Goal: Contribute content

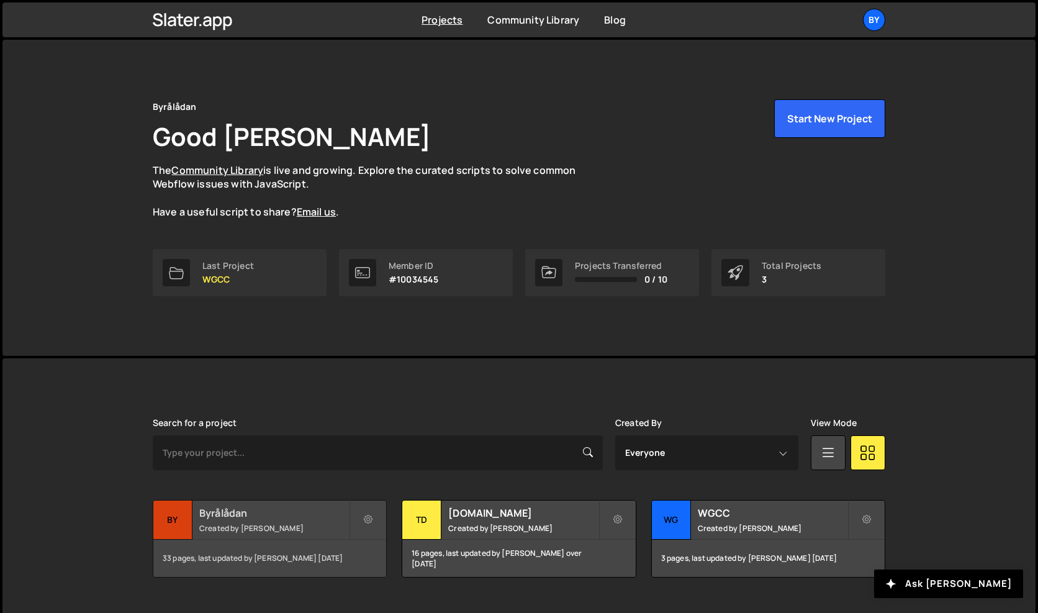
click at [256, 572] on div "33 pages, last updated by Philip Adenskog 3 days ago" at bounding box center [269, 557] width 233 height 37
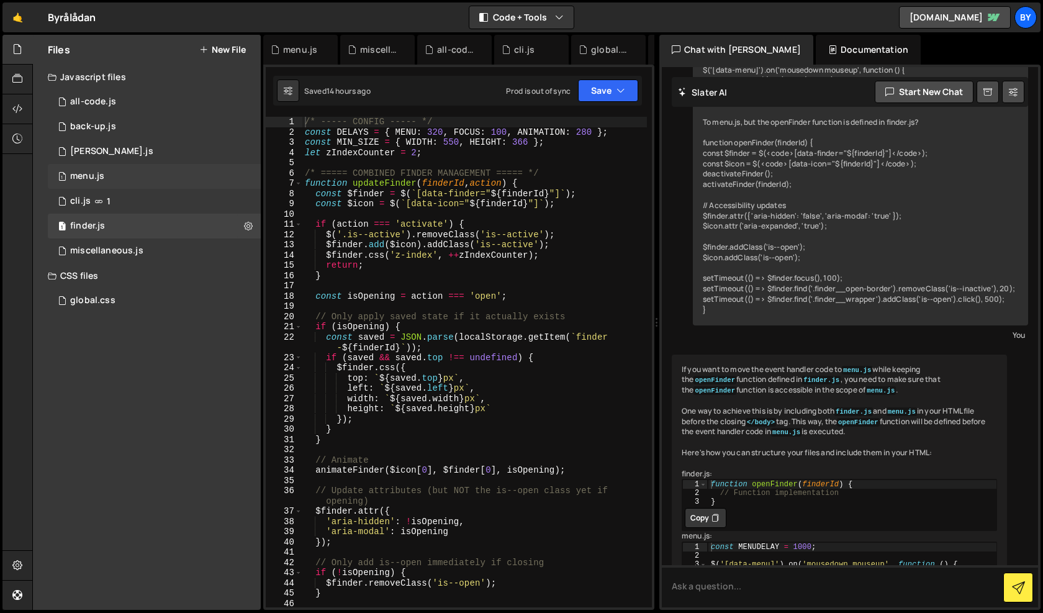
scroll to position [1104, 0]
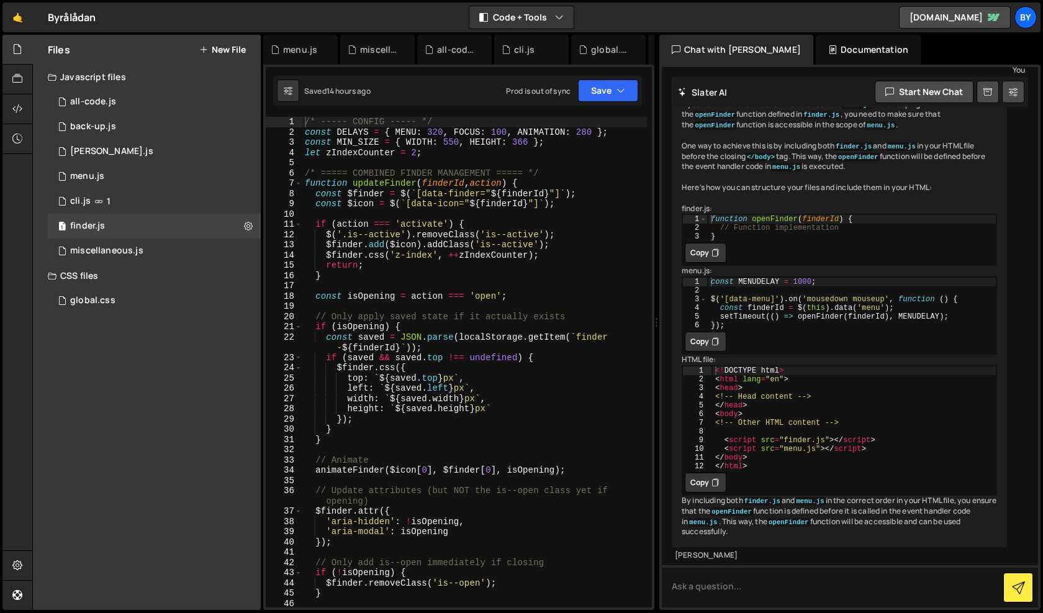
click at [466, 241] on div "/* ----- CONFIG ----- */ const DELAYS = { MENU : 320 , FOCUS : 100 , ANIMATION …" at bounding box center [474, 372] width 344 height 511
type textarea "});"
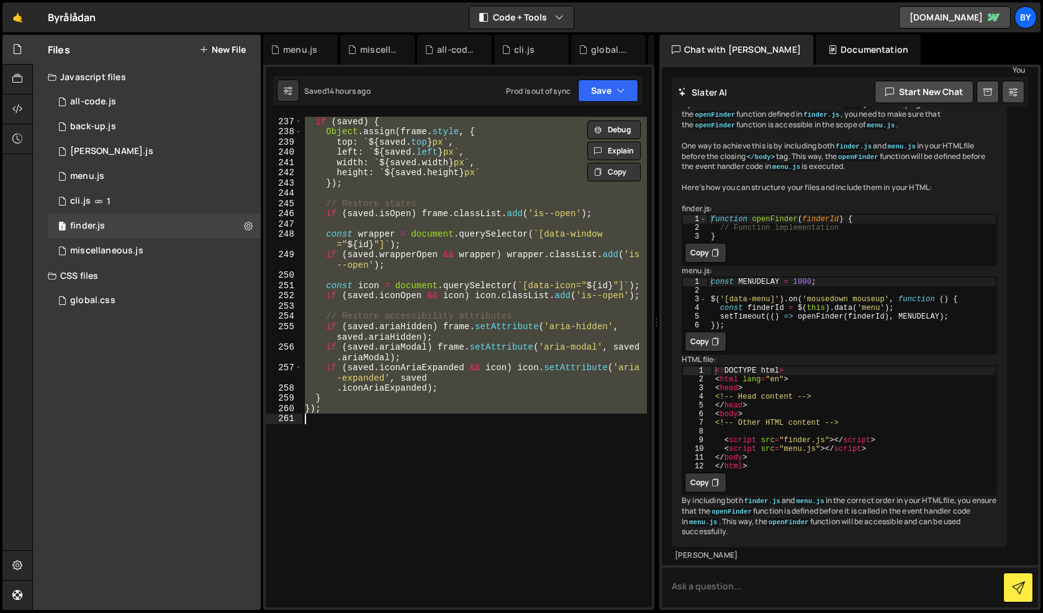
scroll to position [2805, 0]
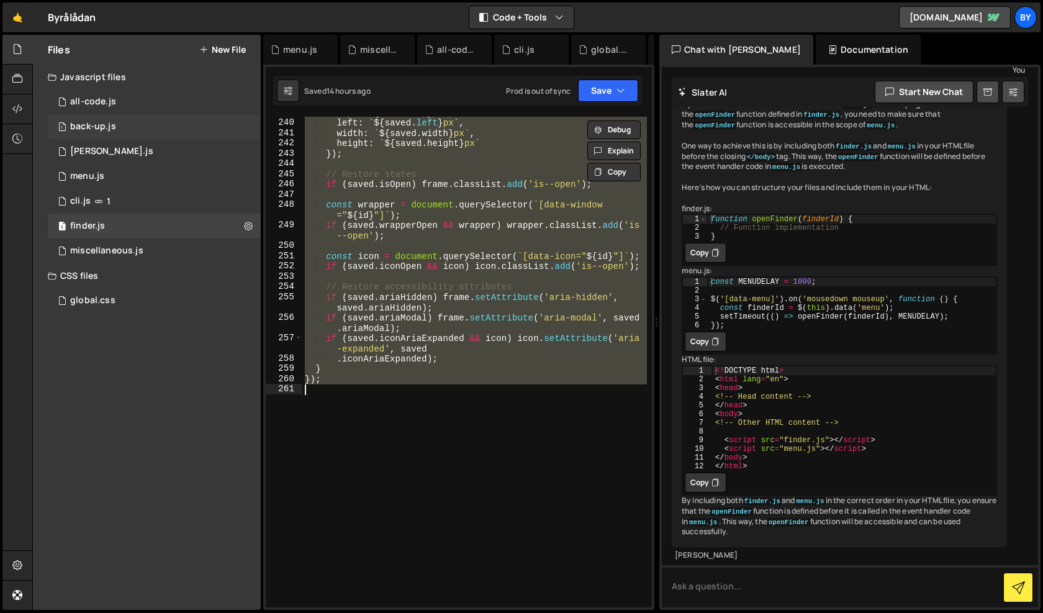
click at [96, 130] on div "back-up.js" at bounding box center [93, 126] width 46 height 11
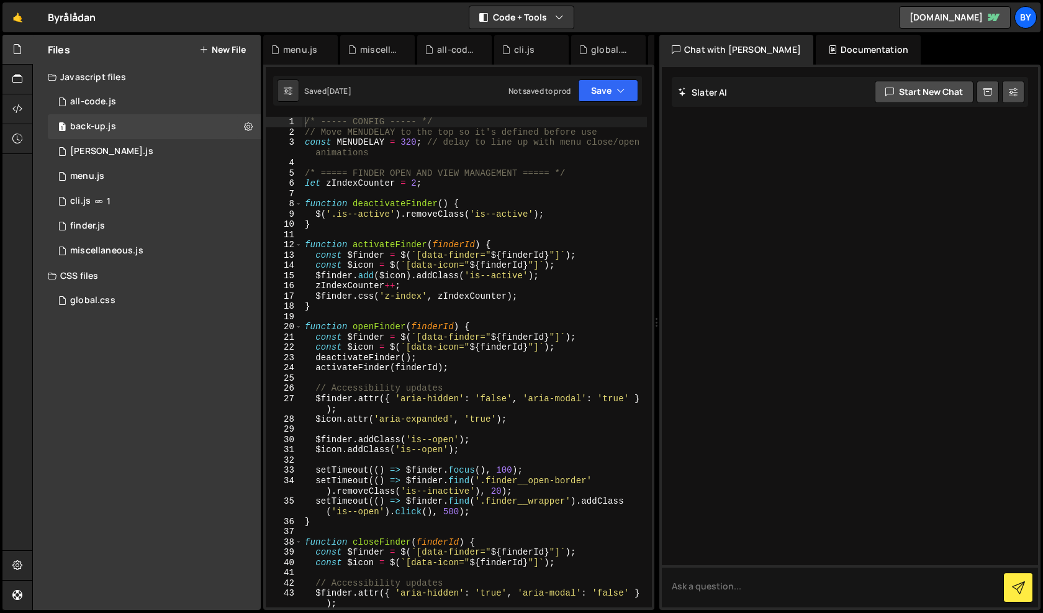
scroll to position [0, 0]
click at [517, 395] on div "/* ----- CONFIG ----- */ // Move MENUDELAY to the top so it's defined before us…" at bounding box center [474, 372] width 344 height 511
type textarea "});"
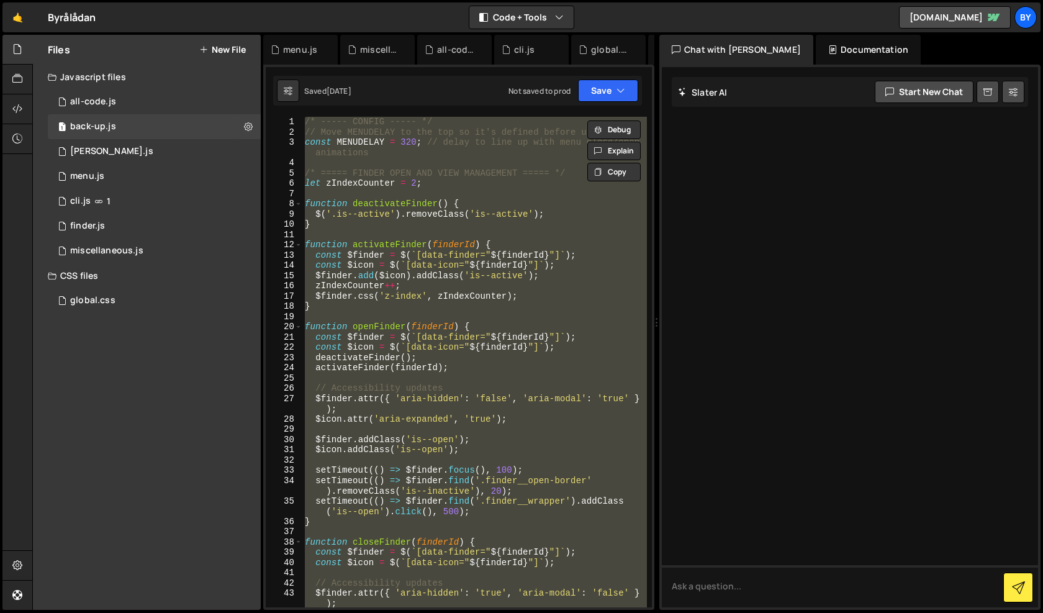
paste textarea
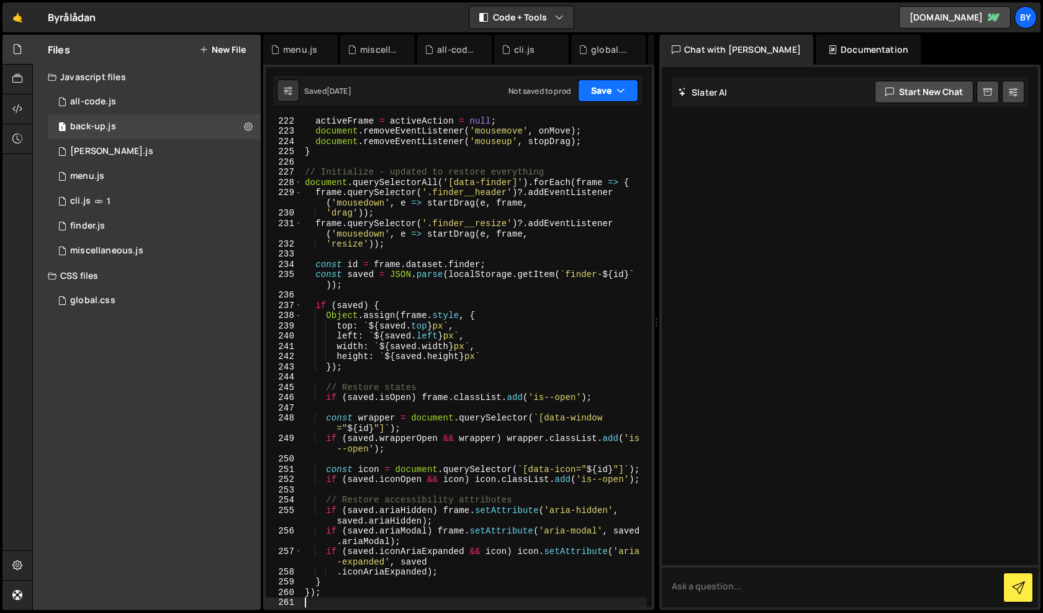
click at [593, 83] on button "Save" at bounding box center [608, 90] width 60 height 22
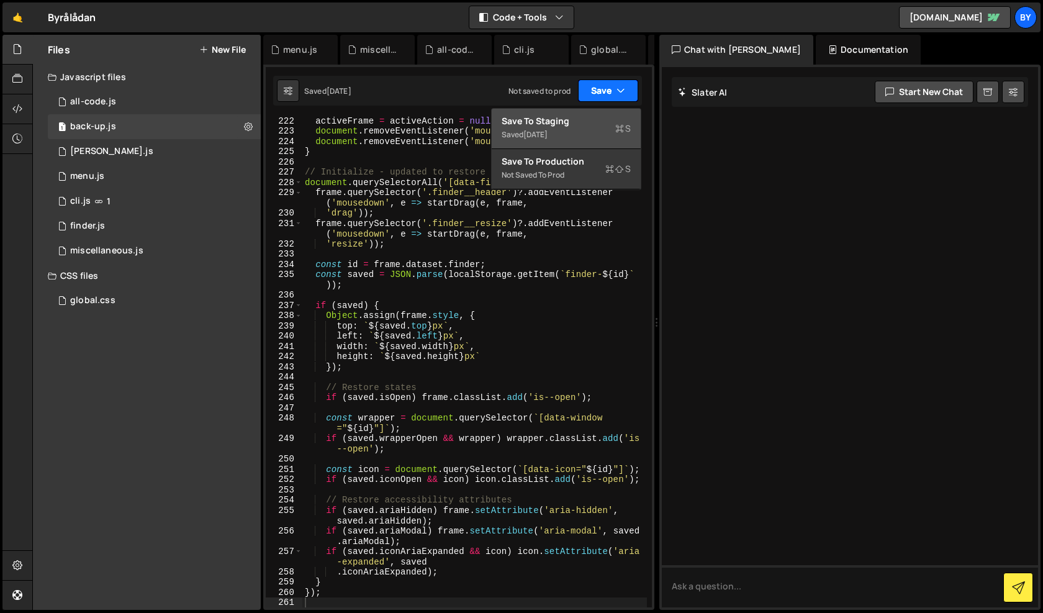
click at [595, 115] on div "Save to Staging S" at bounding box center [566, 121] width 129 height 12
